Goal: Check status: Check status

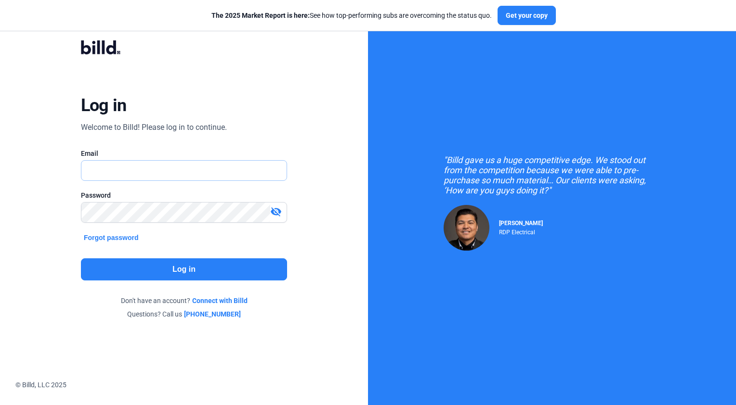
type input "[PERSON_NAME][EMAIL_ADDRESS][DOMAIN_NAME]"
click at [153, 264] on button "Log in" at bounding box center [184, 270] width 206 height 22
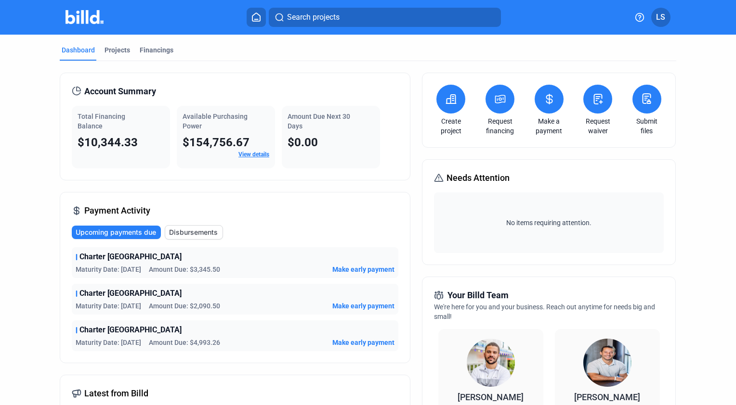
click at [196, 233] on span "Disbursements" at bounding box center [193, 233] width 49 height 10
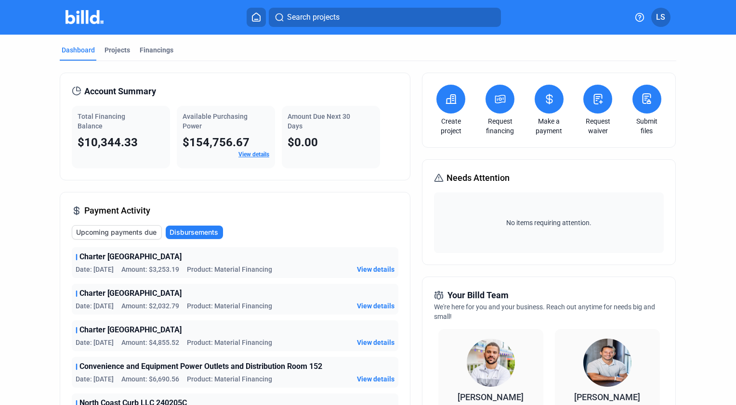
click at [373, 267] on span "View details" at bounding box center [376, 270] width 38 height 10
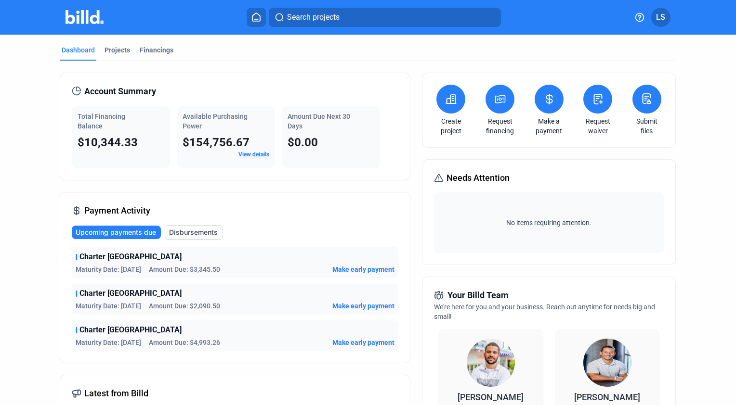
click at [200, 230] on span "Disbursements" at bounding box center [193, 233] width 49 height 10
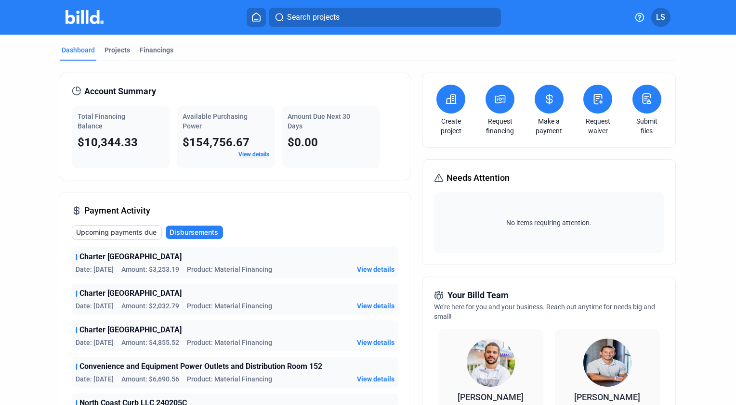
click at [377, 269] on span "View details" at bounding box center [376, 270] width 38 height 10
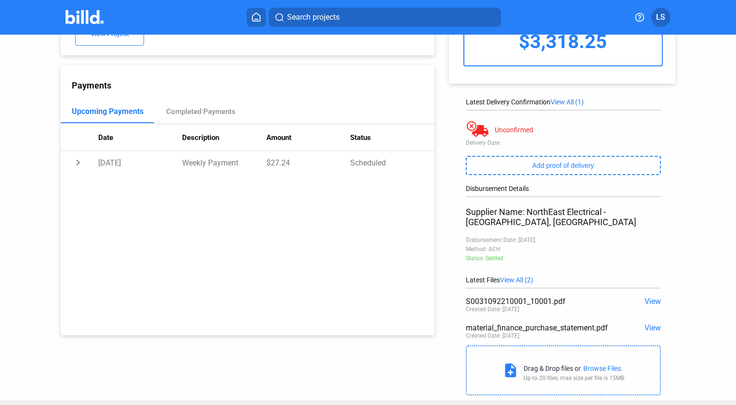
scroll to position [87, 0]
